Goal: Find specific page/section: Find specific page/section

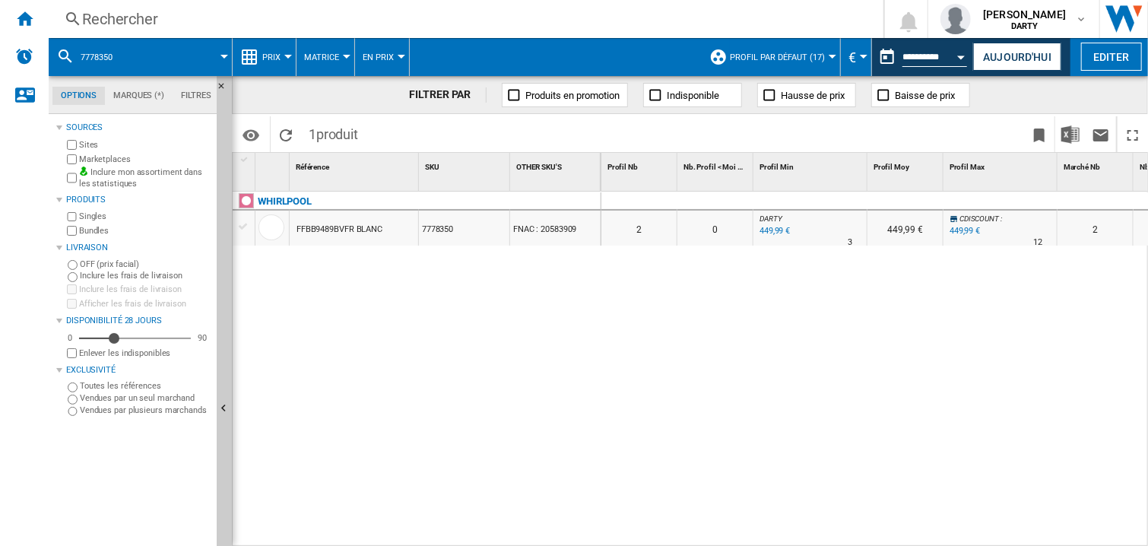
scroll to position [0, 482]
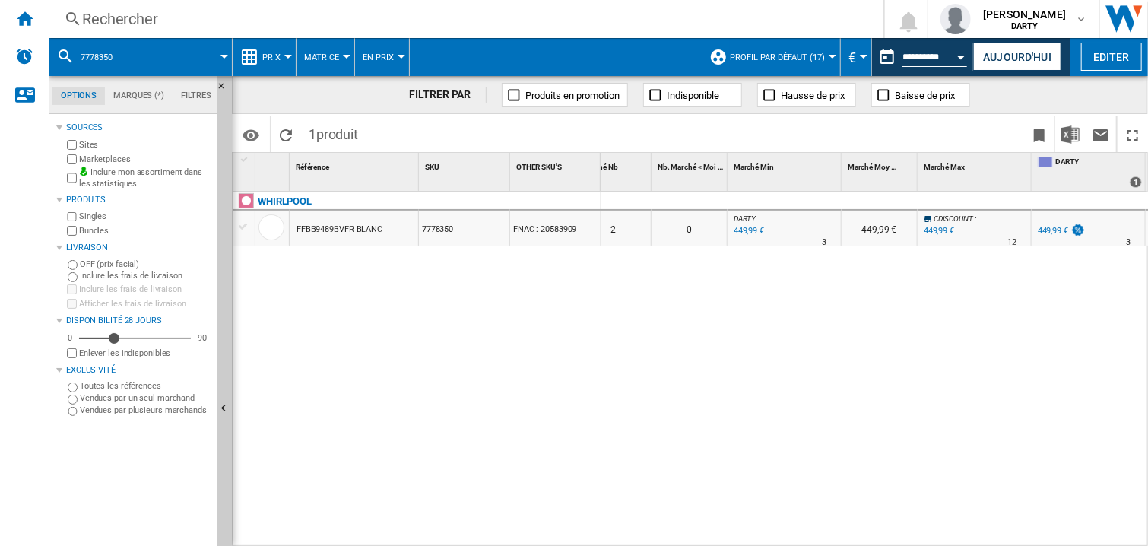
drag, startPoint x: 841, startPoint y: 323, endPoint x: 918, endPoint y: 152, distance: 187.8
click at [841, 319] on div "0 0 0 0 2 0 DARTY : 0.0 % 449,99 € % N/A 3 DARTY : 449,99 € CDISCOUNT : 0.0 % 4…" at bounding box center [874, 370] width 547 height 356
click at [962, 52] on button "Open calendar" at bounding box center [961, 54] width 27 height 27
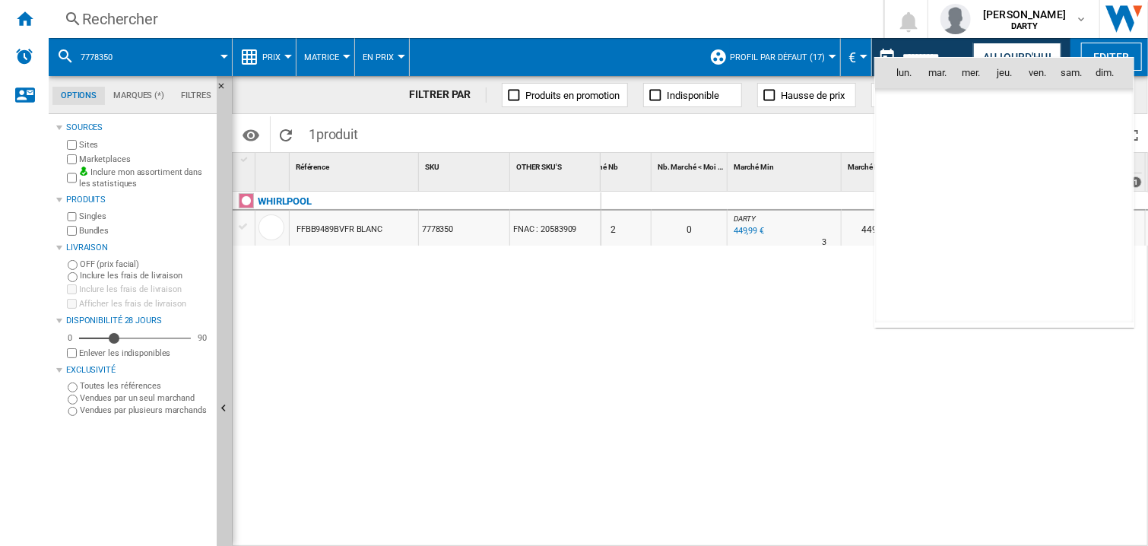
scroll to position [4633, 0]
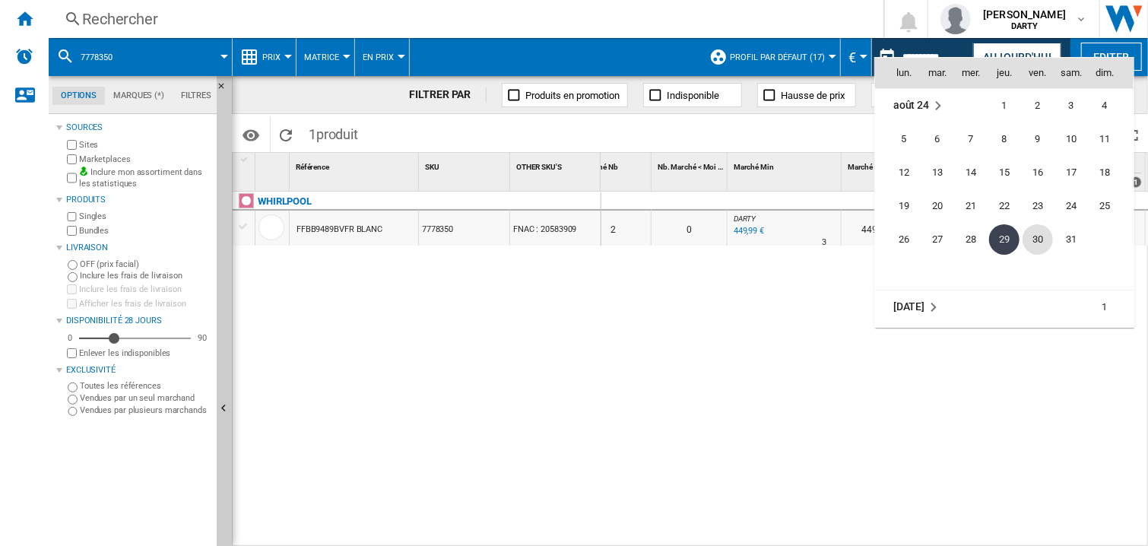
click at [1042, 238] on span "30" at bounding box center [1037, 239] width 30 height 30
type input "**********"
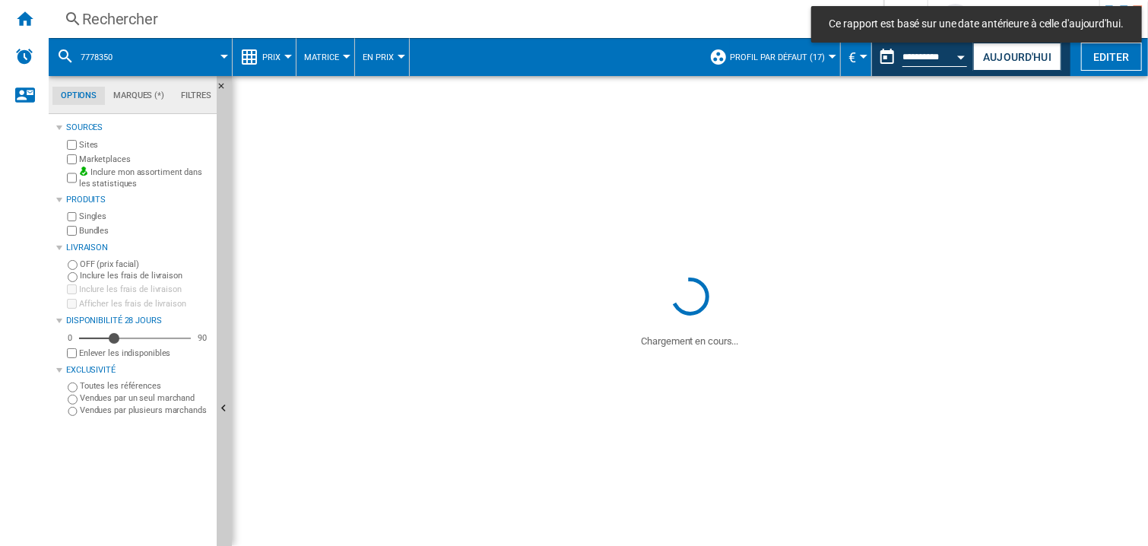
click at [114, 19] on div "Rechercher" at bounding box center [463, 18] width 762 height 21
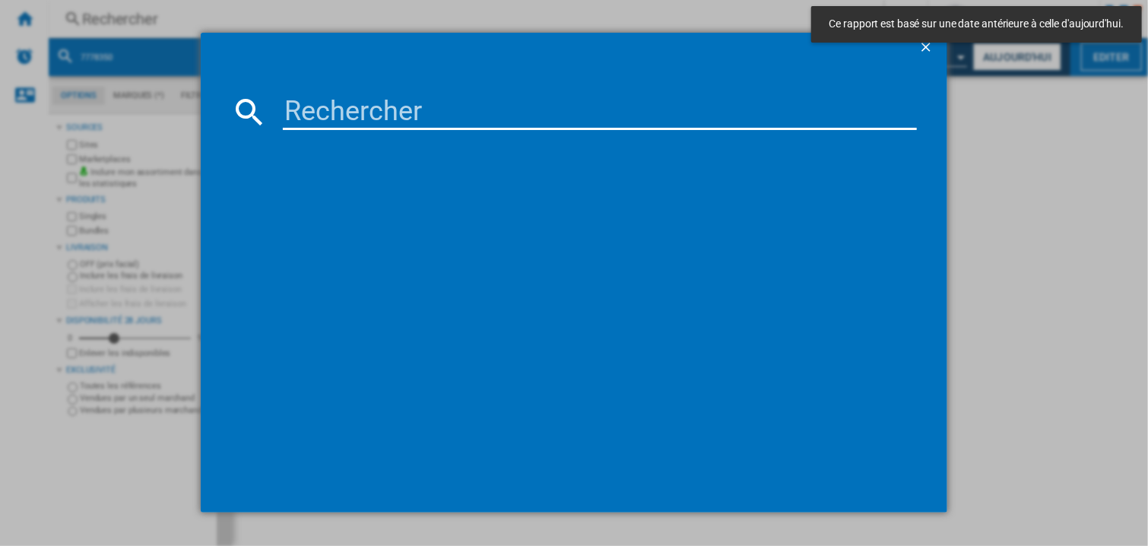
paste input "7857969"
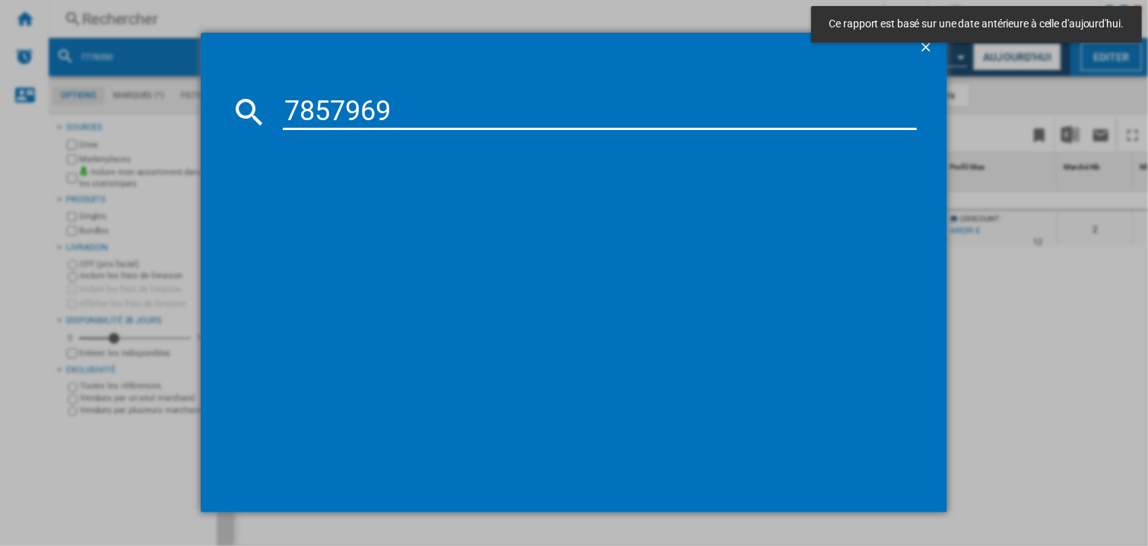
type input "7857969"
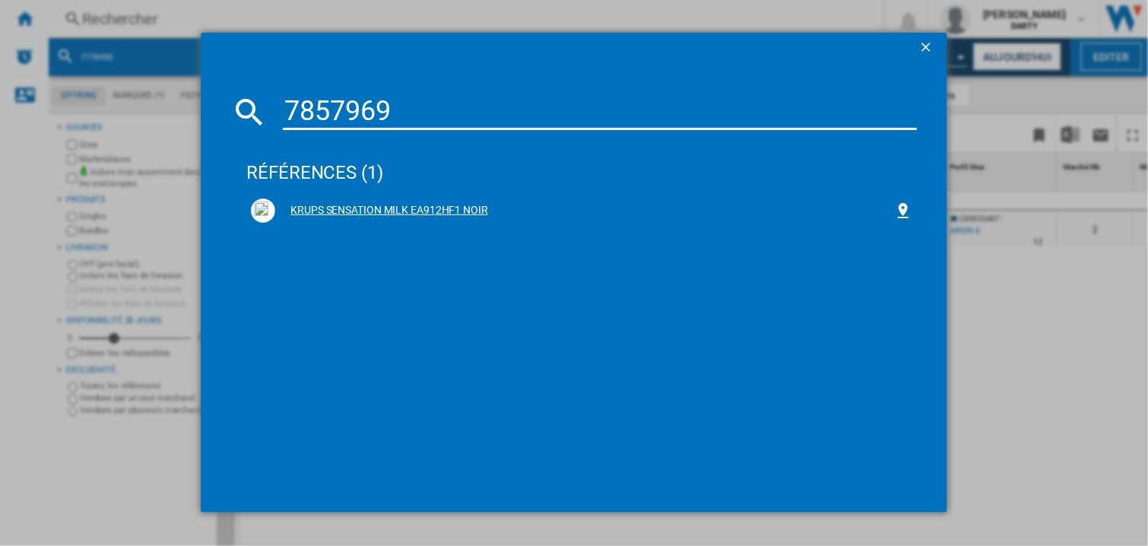
click at [355, 203] on div "KRUPS SENSATION MILK EA912HF1 NOIR" at bounding box center [584, 210] width 619 height 15
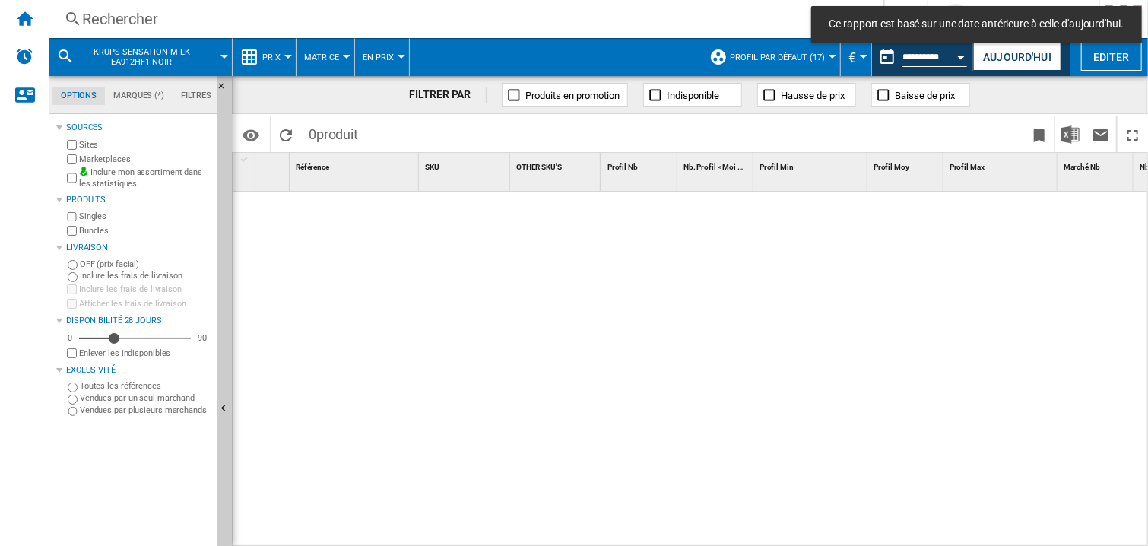
click at [788, 284] on div at bounding box center [874, 370] width 547 height 356
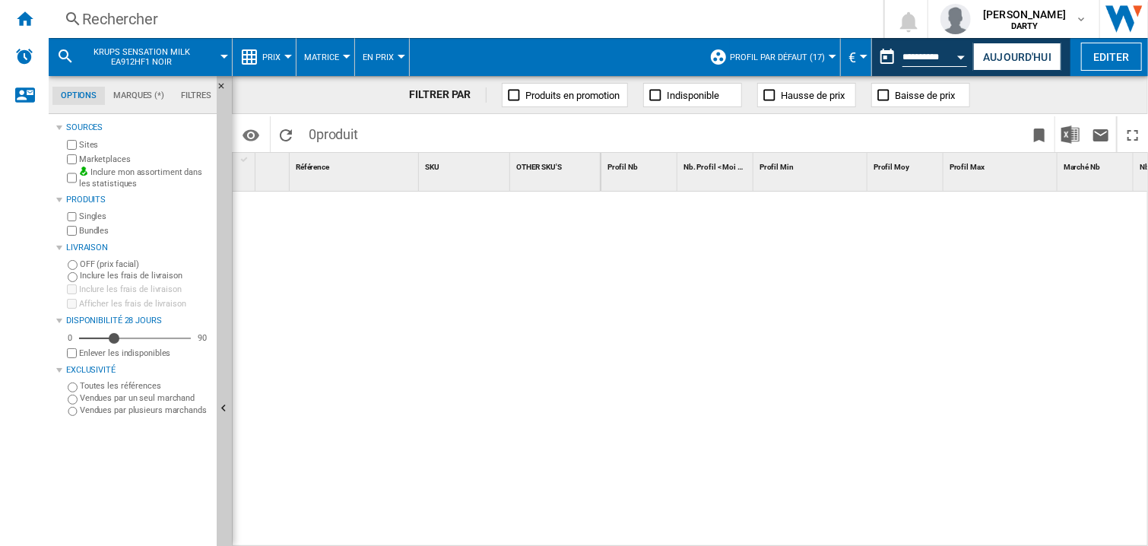
click at [759, 288] on div at bounding box center [874, 370] width 547 height 356
click at [761, 356] on div at bounding box center [874, 370] width 547 height 356
click at [694, 349] on div at bounding box center [874, 370] width 547 height 356
click at [698, 372] on div at bounding box center [874, 370] width 547 height 356
drag, startPoint x: 944, startPoint y: 269, endPoint x: 870, endPoint y: 309, distance: 84.3
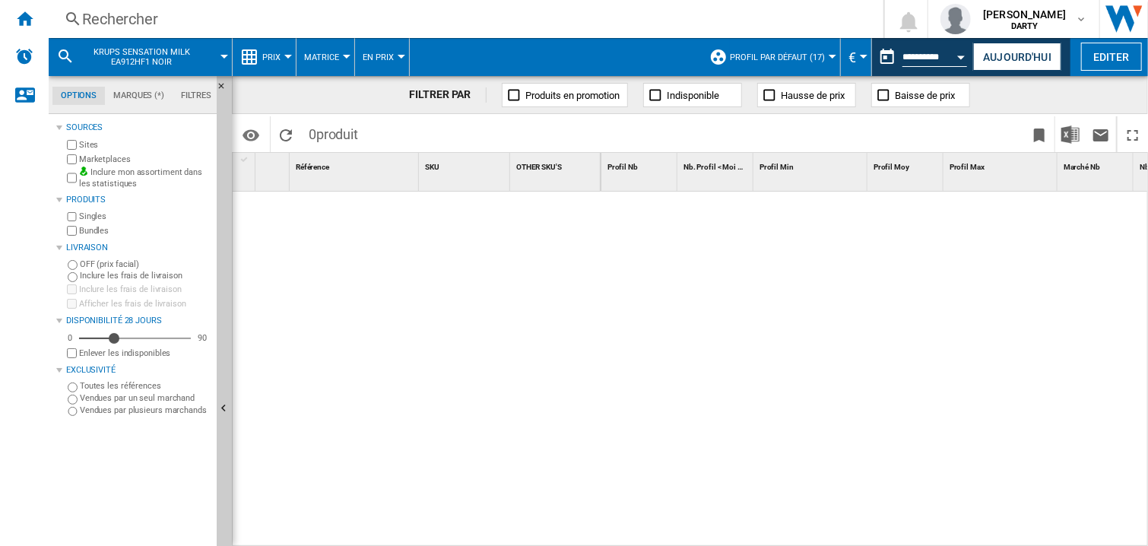
click at [943, 270] on div at bounding box center [874, 370] width 547 height 356
click at [684, 294] on div at bounding box center [874, 370] width 547 height 356
click at [701, 337] on div at bounding box center [874, 370] width 547 height 356
click at [888, 376] on div at bounding box center [874, 370] width 547 height 356
click at [102, 27] on div "Rechercher" at bounding box center [463, 18] width 762 height 21
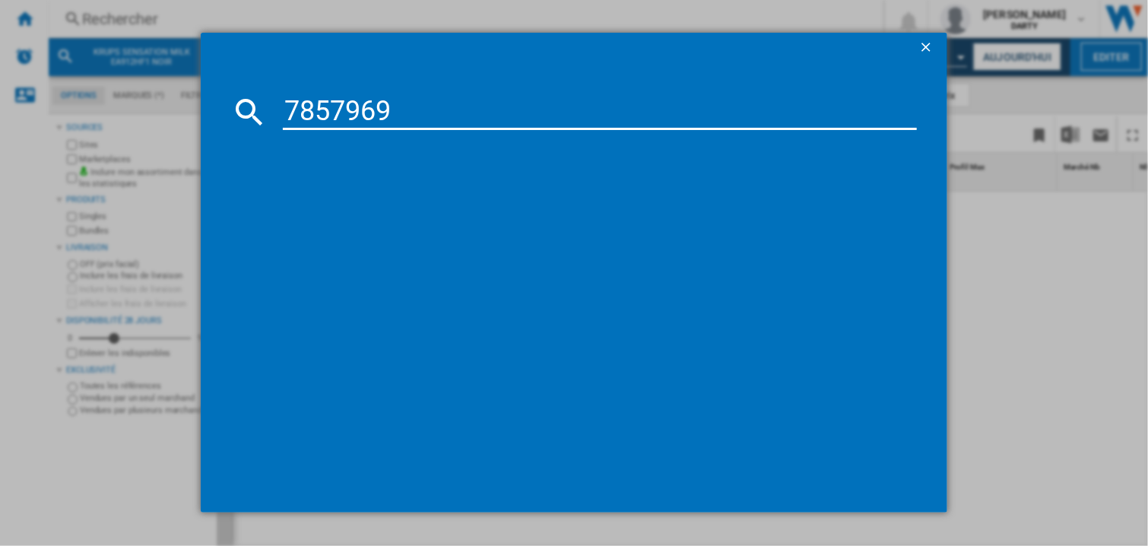
type input "7857969"
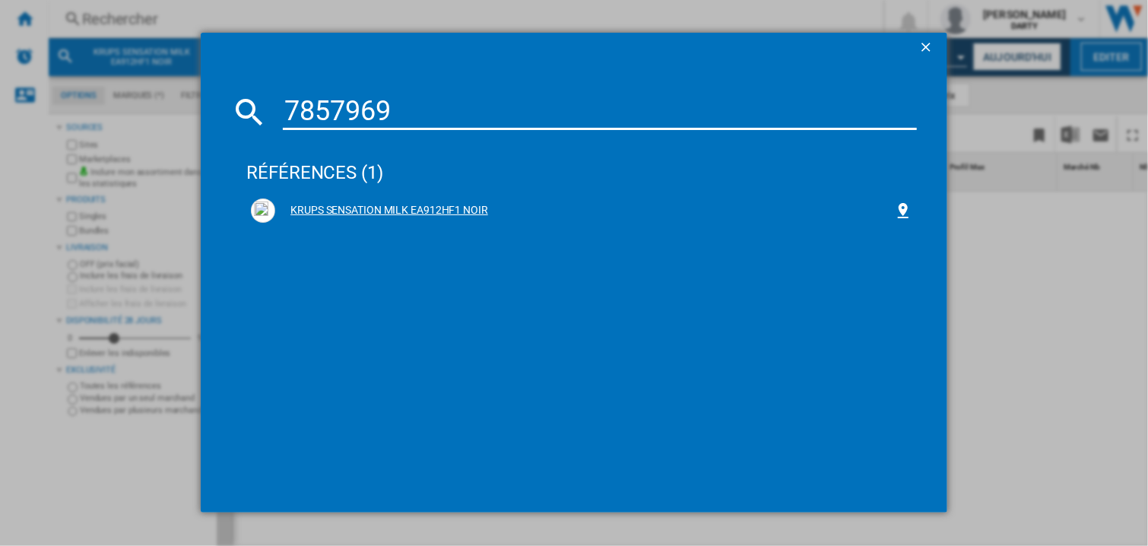
click at [352, 208] on div "KRUPS SENSATION MILK EA912HF1 NOIR" at bounding box center [584, 210] width 619 height 15
click at [406, 214] on div "KRUPS SENSATION MILK EA912HF1 NOIR" at bounding box center [584, 210] width 619 height 15
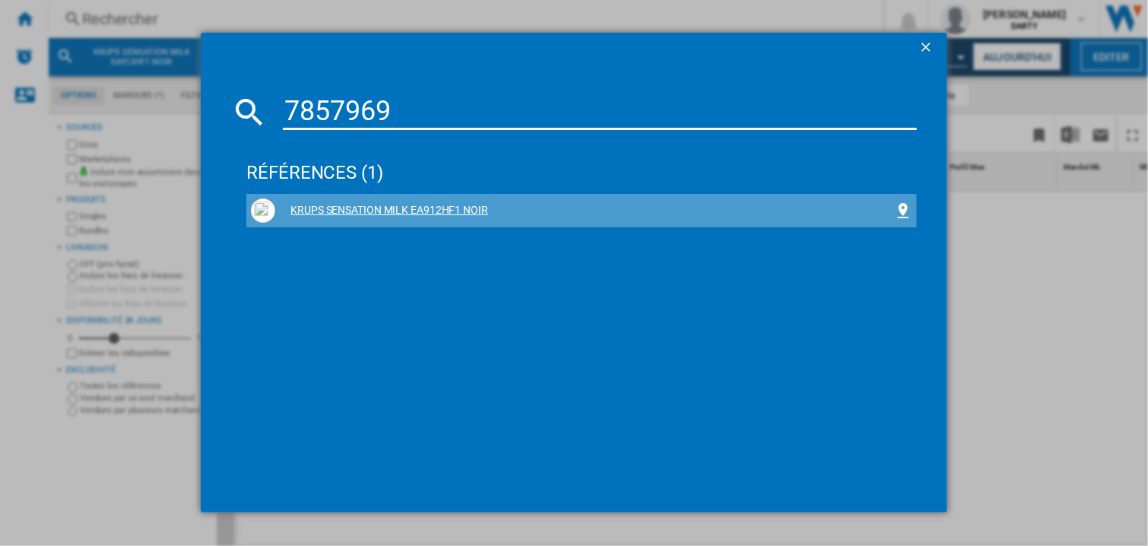
click at [442, 204] on div "KRUPS SENSATION MILK EA912HF1 NOIR" at bounding box center [584, 210] width 619 height 15
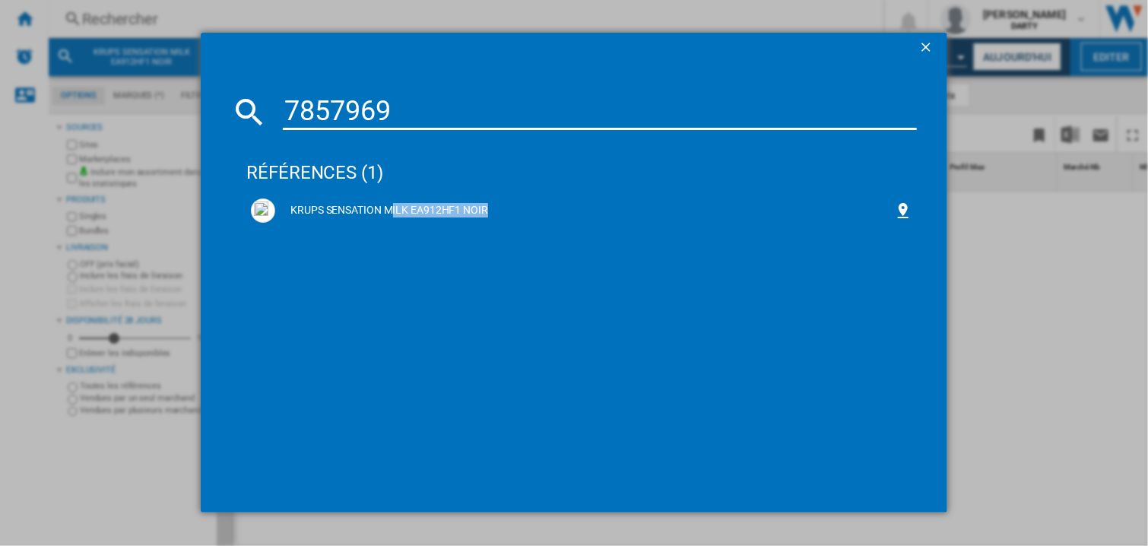
click at [422, 124] on input "7857969" at bounding box center [600, 111] width 634 height 36
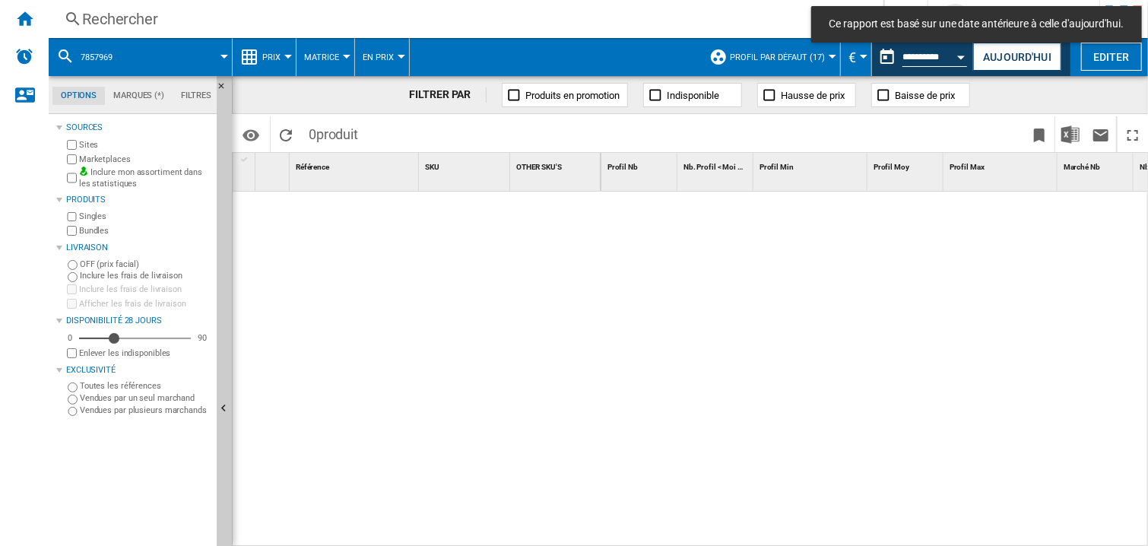
click at [752, 332] on div at bounding box center [874, 370] width 547 height 356
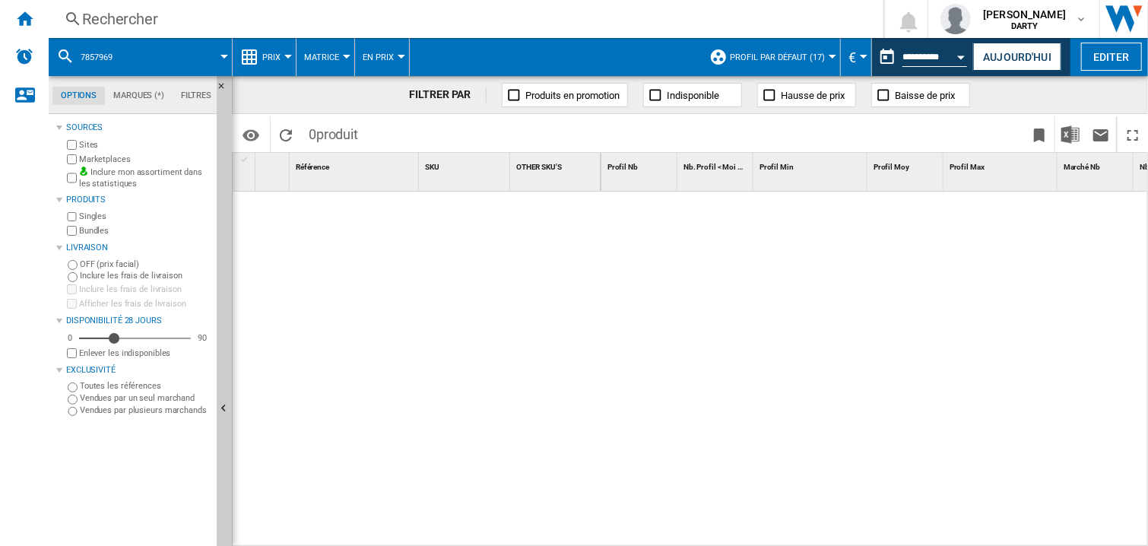
click at [613, 334] on div at bounding box center [874, 370] width 547 height 356
